Goal: Use online tool/utility: Utilize a website feature to perform a specific function

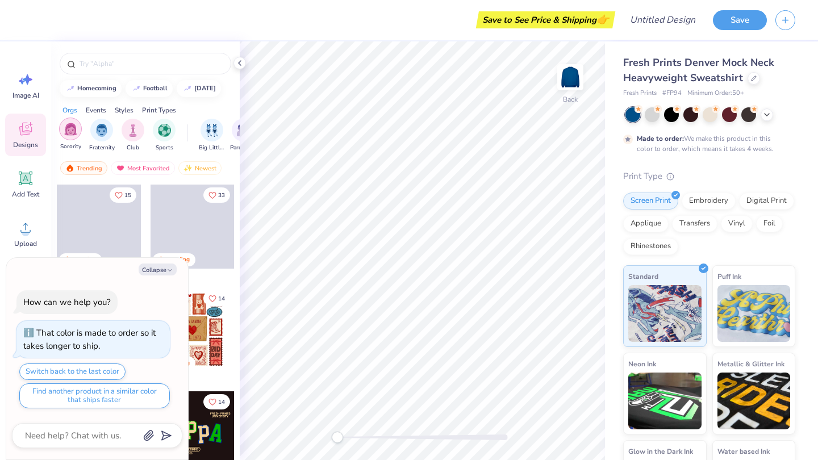
click at [74, 135] on img "filter for Sorority" at bounding box center [70, 129] width 13 height 13
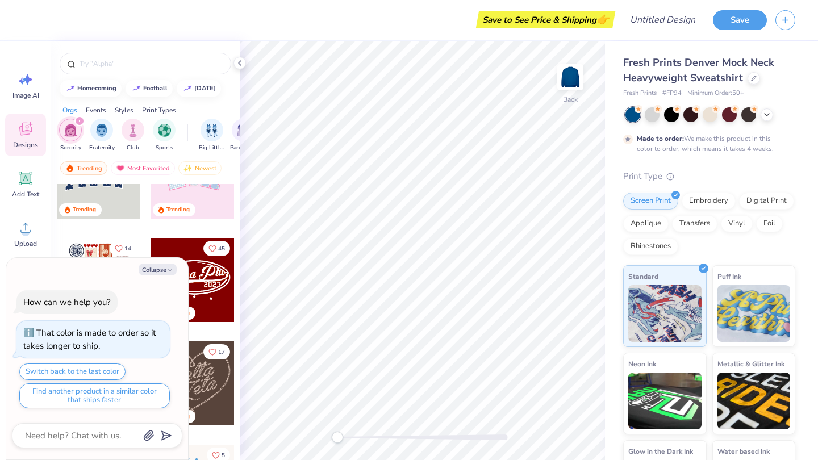
scroll to position [63, 0]
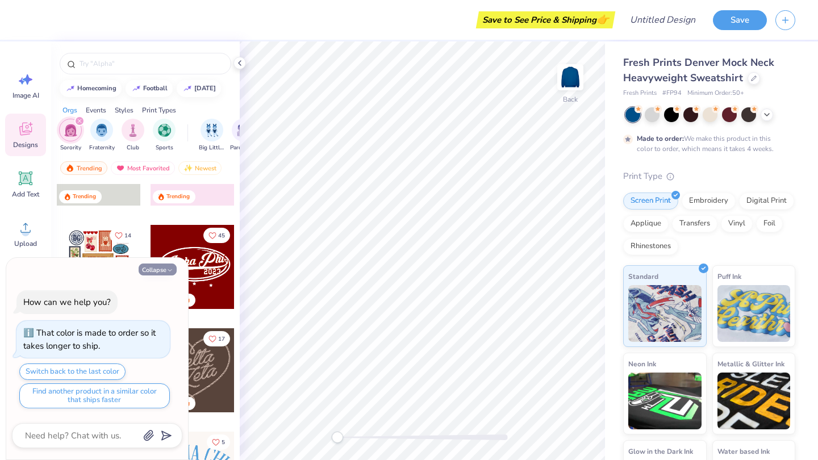
click at [160, 265] on button "Collapse" at bounding box center [158, 270] width 38 height 12
type textarea "x"
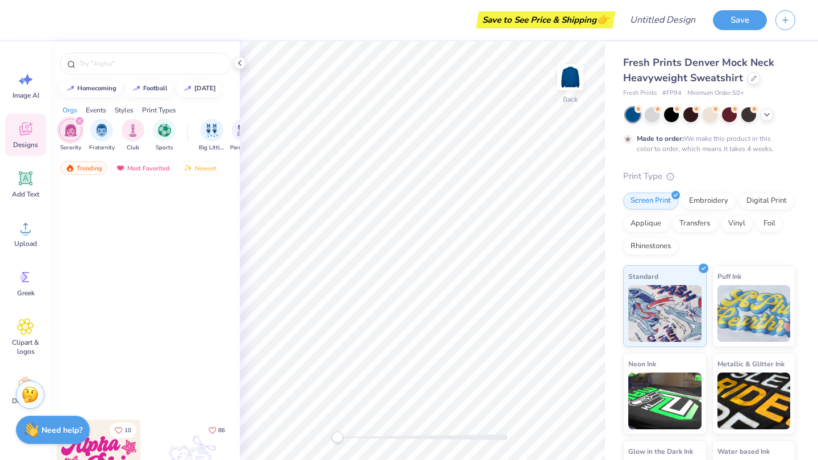
scroll to position [1767, 0]
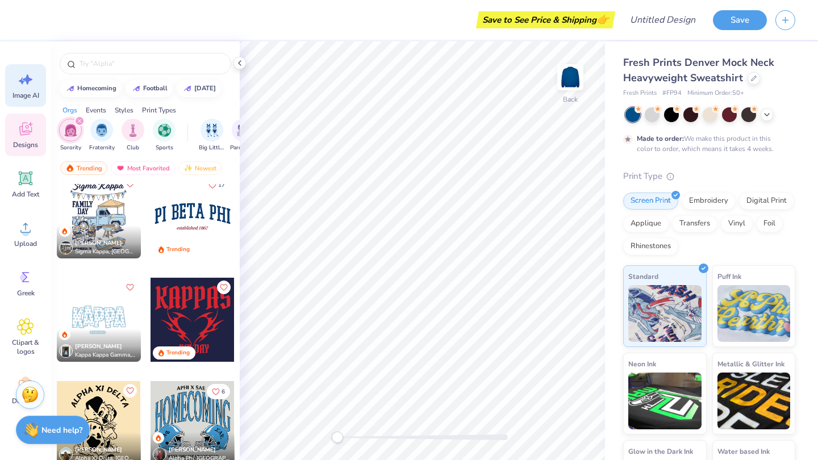
click at [28, 96] on span "Image AI" at bounding box center [25, 95] width 27 height 9
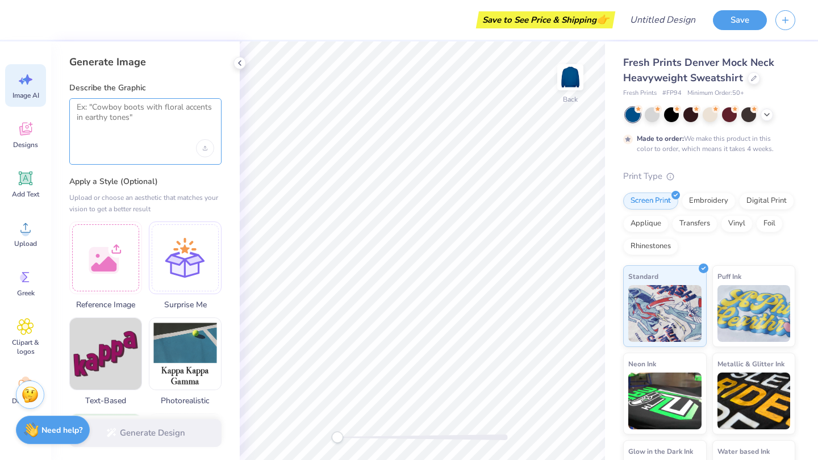
click at [146, 128] on textarea at bounding box center [145, 116] width 137 height 28
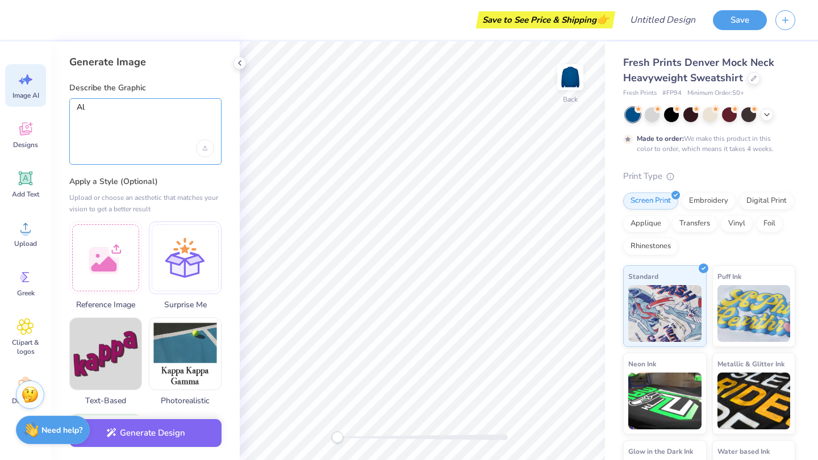
type textarea "A"
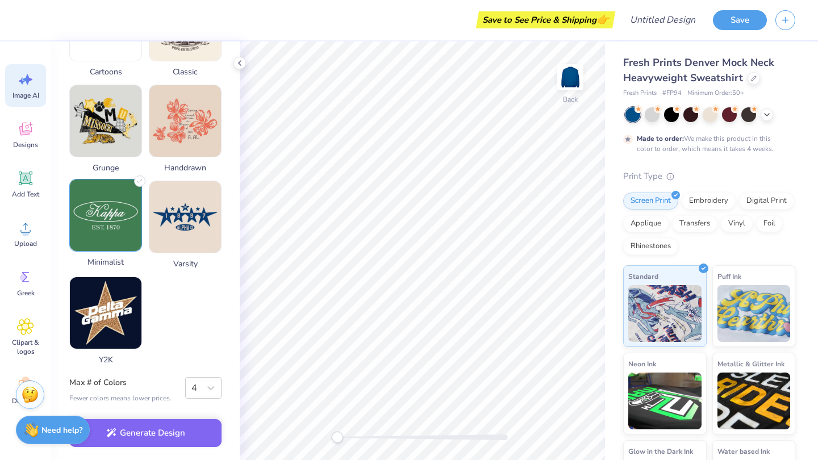
scroll to position [527, 0]
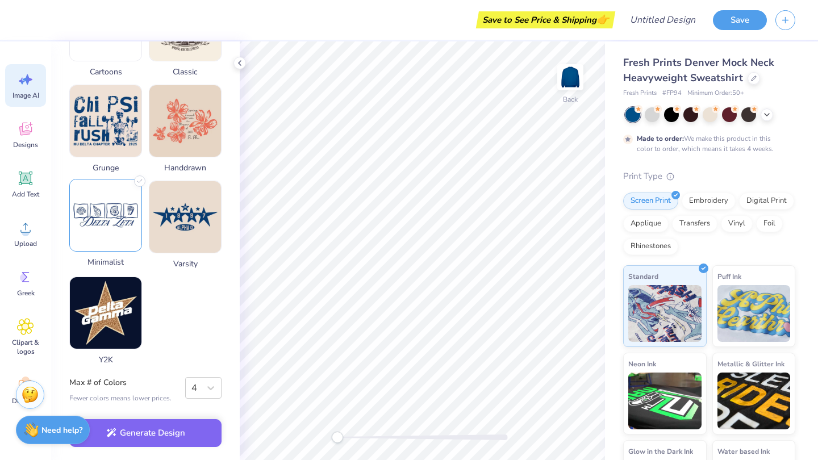
type textarea "alpha sigma kappa"
click at [114, 212] on img at bounding box center [106, 215] width 72 height 72
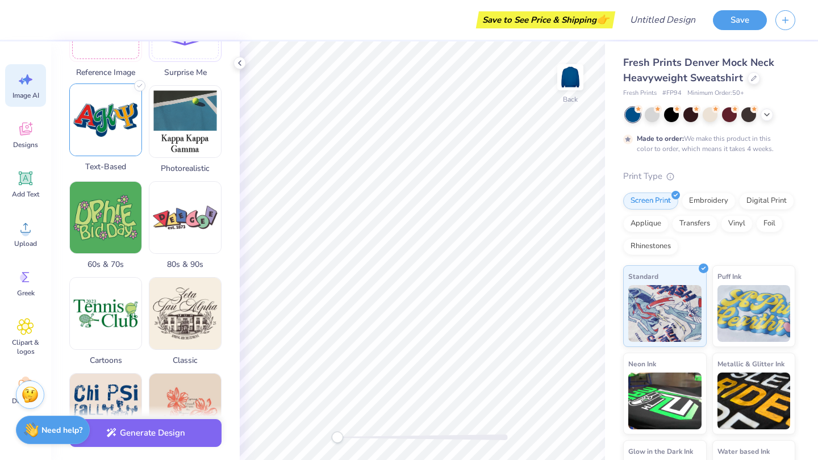
scroll to position [107, 0]
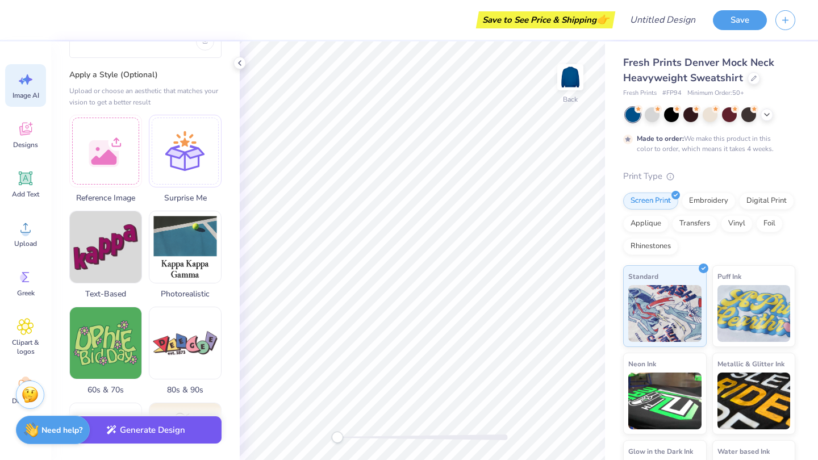
click at [171, 425] on button "Generate Design" at bounding box center [145, 430] width 152 height 28
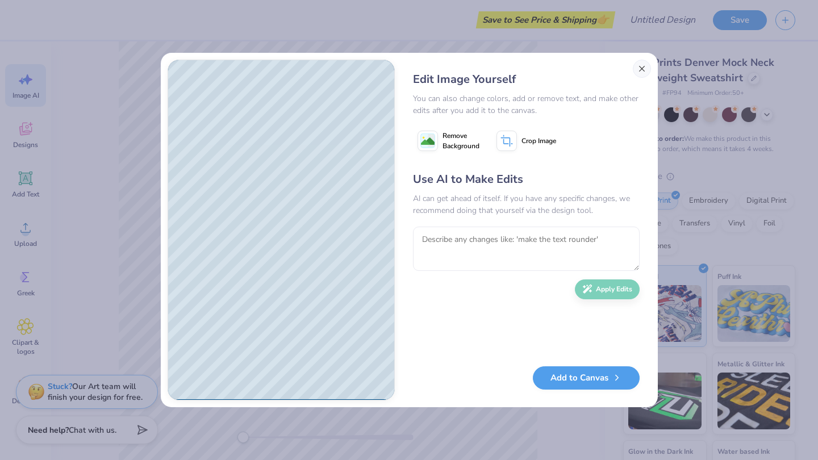
click at [643, 76] on button "Close" at bounding box center [642, 69] width 18 height 18
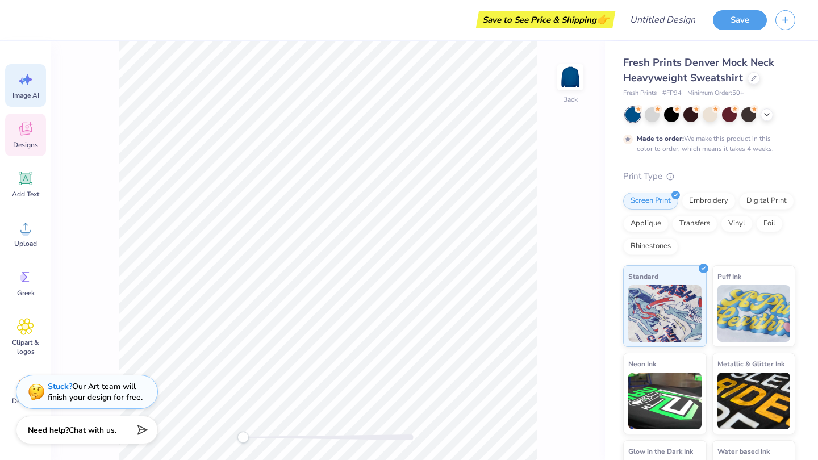
click at [32, 141] on span "Designs" at bounding box center [25, 144] width 25 height 9
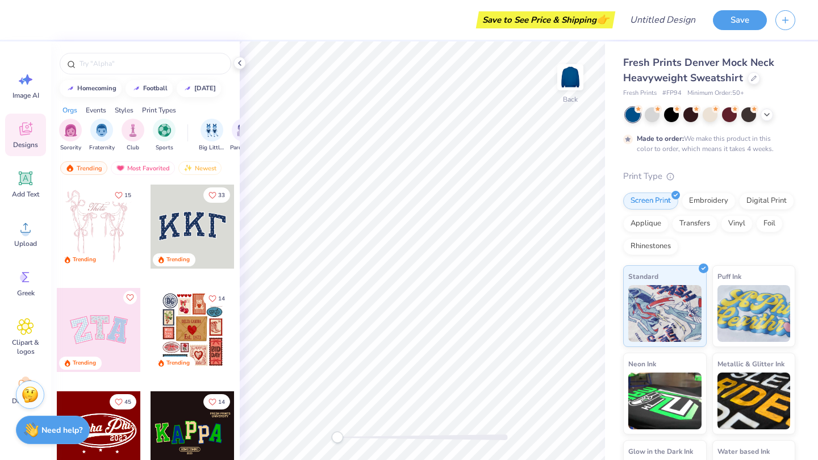
click at [187, 229] on div at bounding box center [193, 227] width 84 height 84
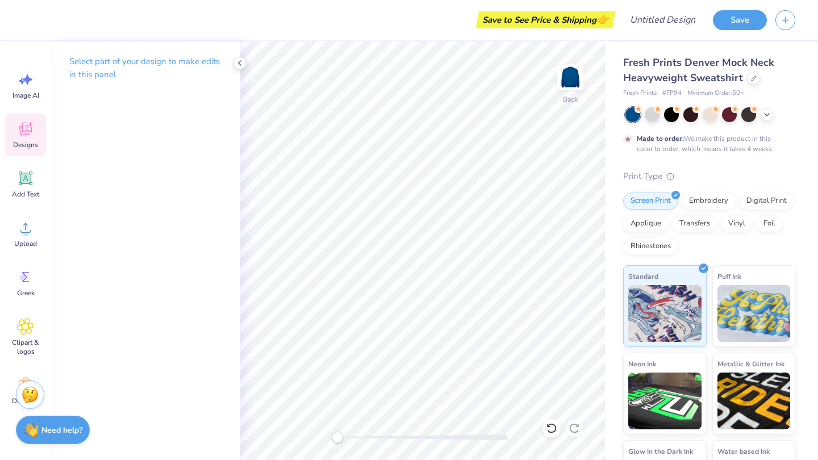
click at [27, 137] on icon at bounding box center [25, 128] width 17 height 17
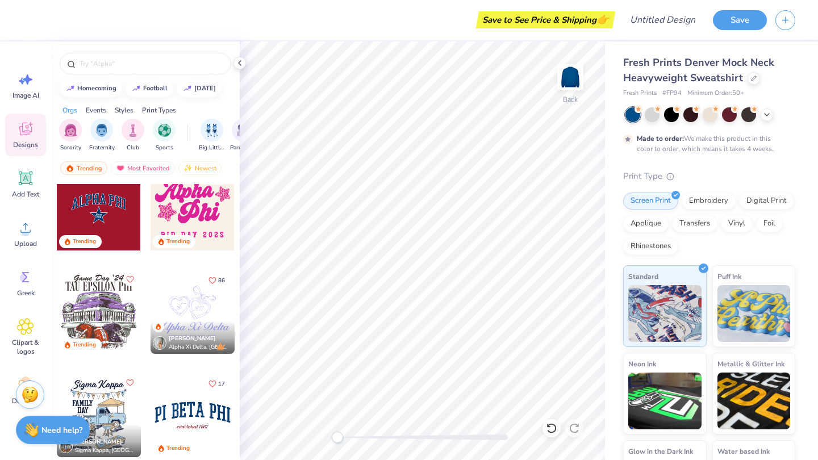
scroll to position [2225, 0]
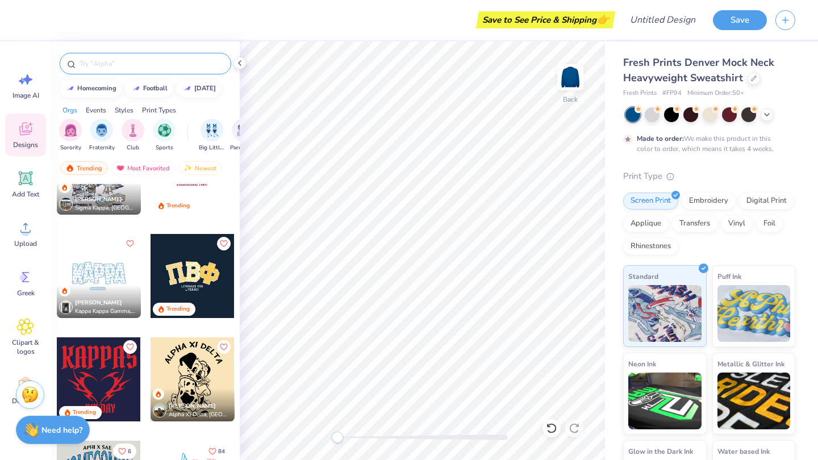
click at [148, 63] on input "text" at bounding box center [150, 63] width 145 height 11
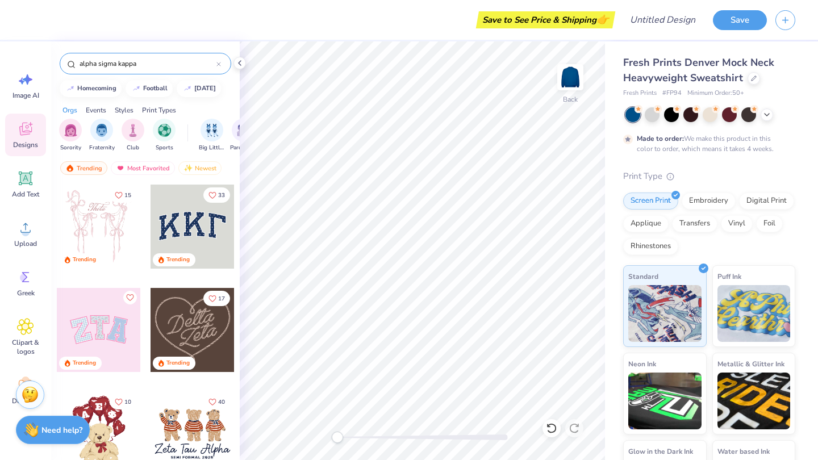
type input "alpha sigma kappa"
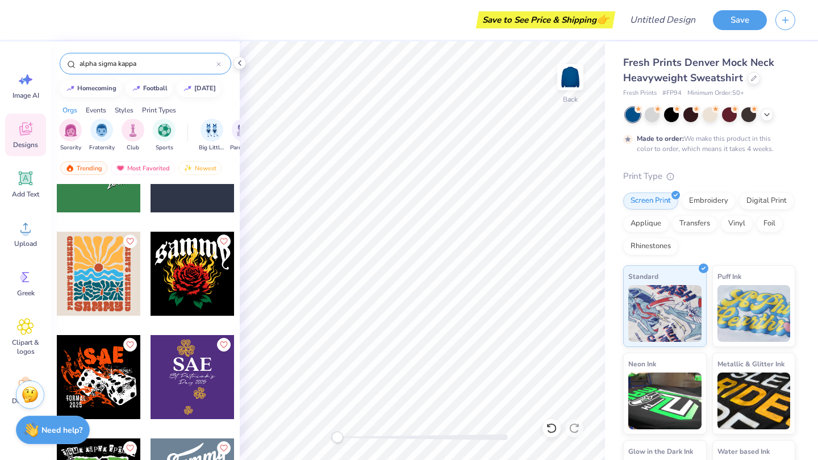
scroll to position [5330, 0]
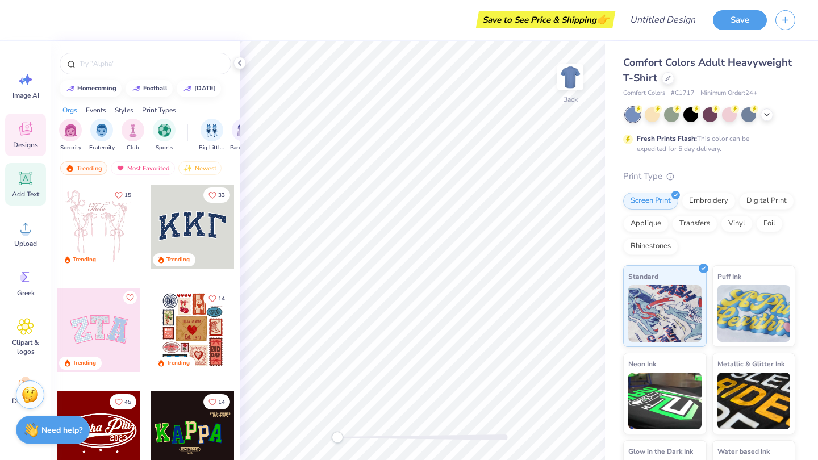
click at [27, 183] on icon at bounding box center [26, 179] width 14 height 14
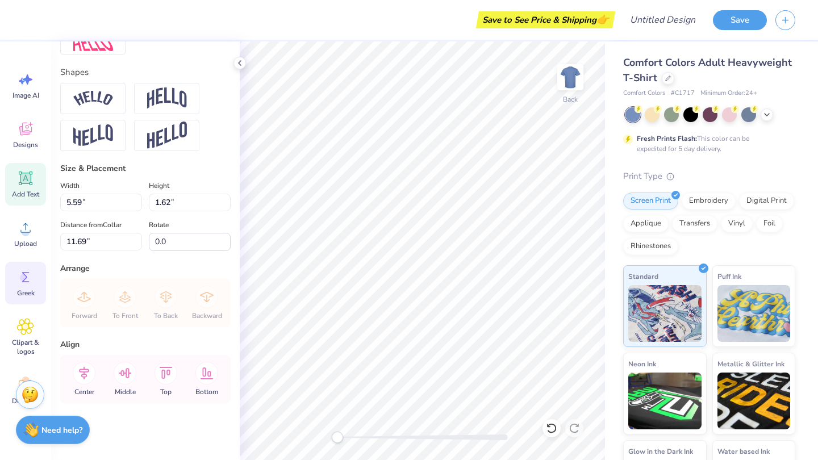
scroll to position [478, 0]
click at [26, 278] on circle at bounding box center [24, 278] width 8 height 8
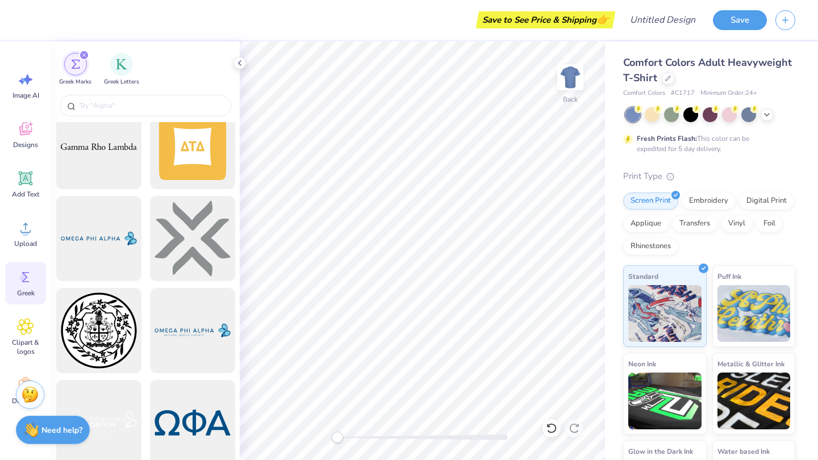
scroll to position [2018, 0]
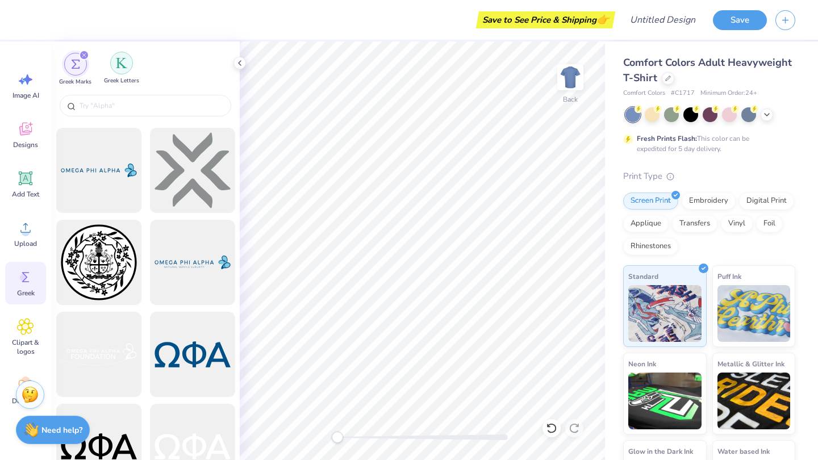
click at [116, 68] on img "filter for Greek Letters" at bounding box center [121, 62] width 11 height 11
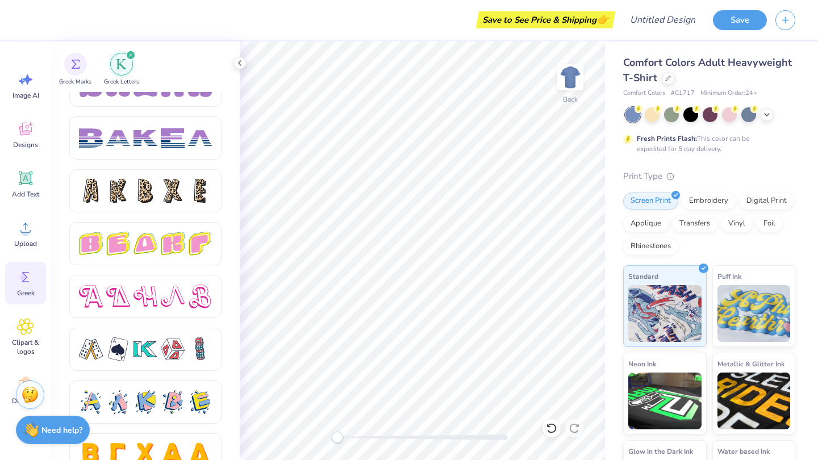
scroll to position [1825, 0]
